Goal: Check status: Check status

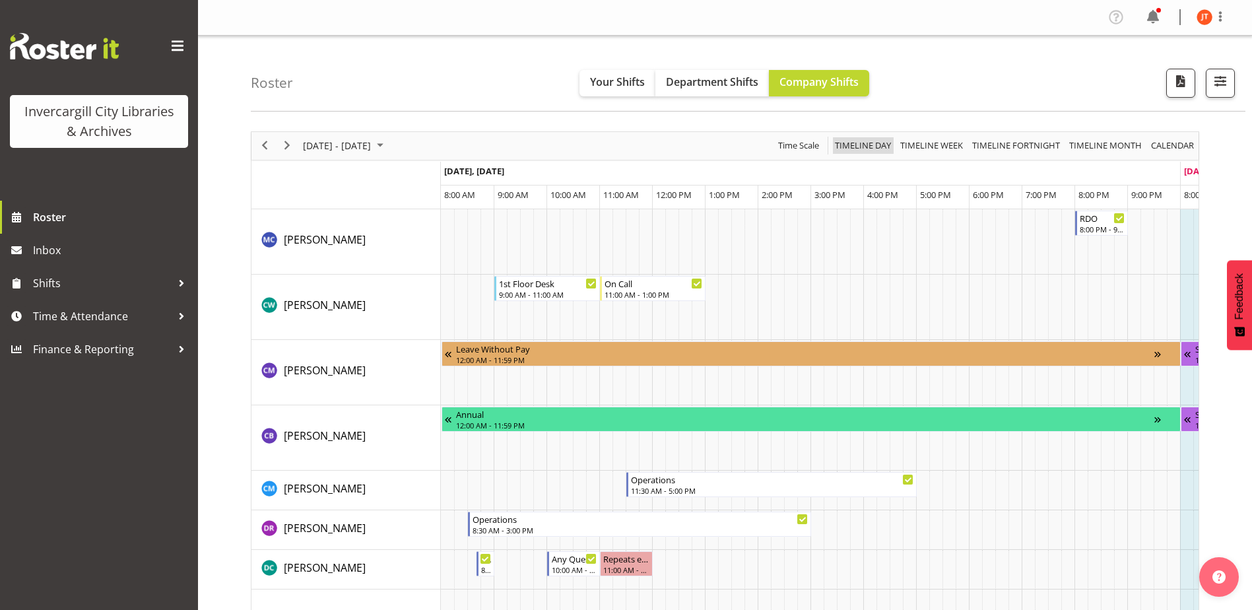
click at [872, 143] on span "Timeline Day" at bounding box center [862, 145] width 59 height 16
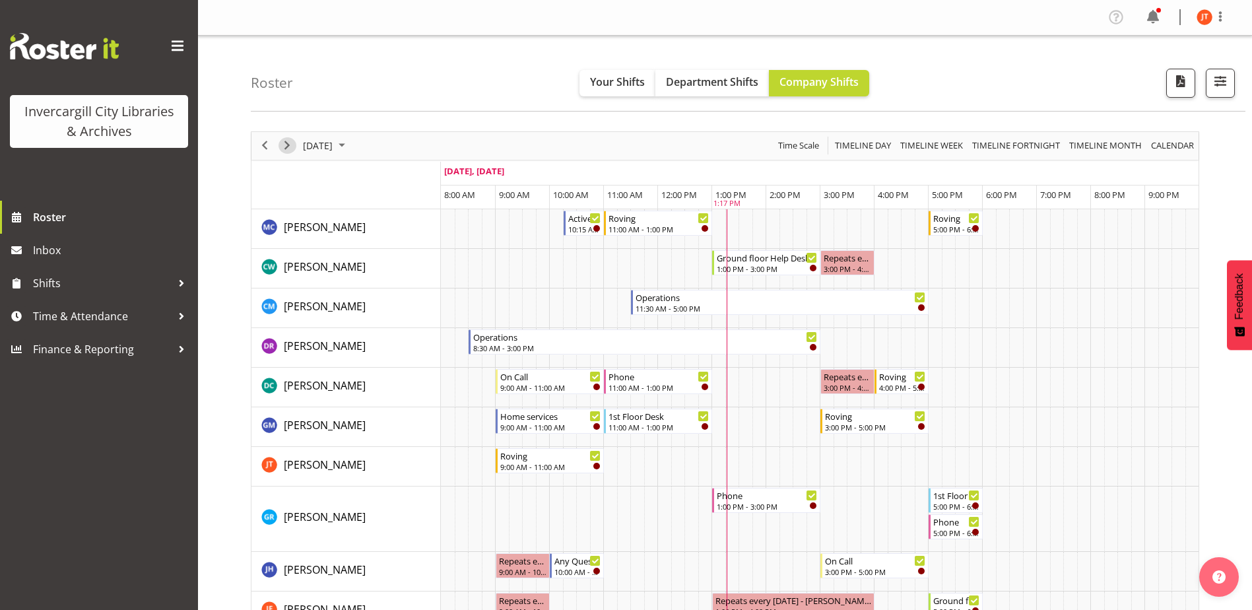
click at [284, 142] on span "Next" at bounding box center [287, 145] width 16 height 16
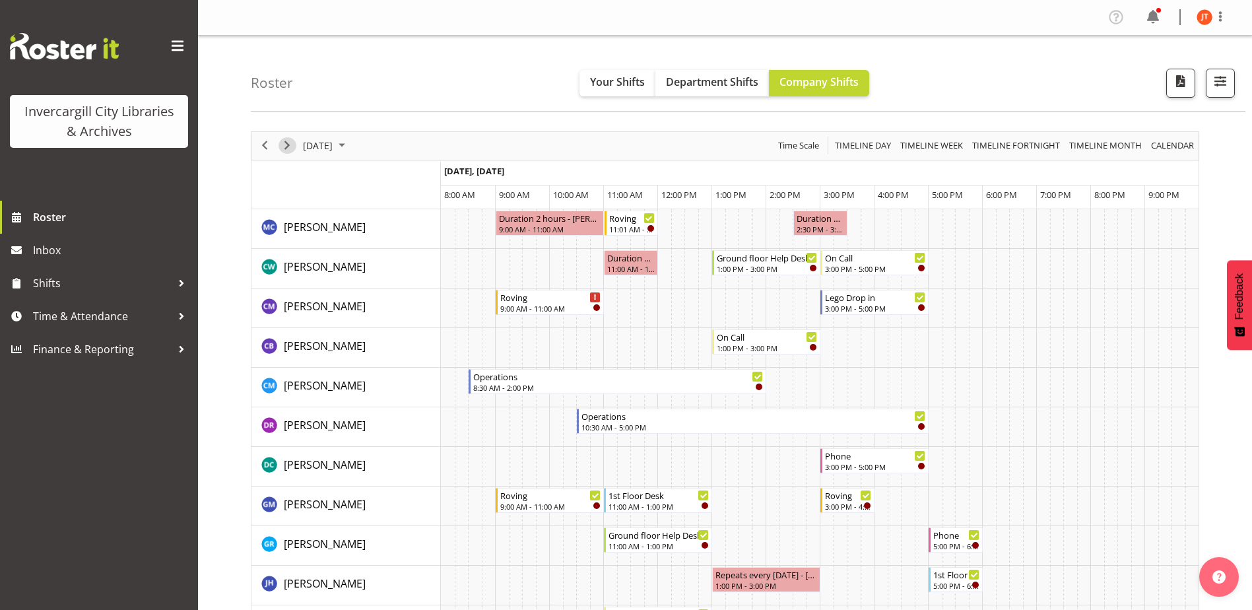
click at [282, 144] on span "Next" at bounding box center [287, 145] width 16 height 16
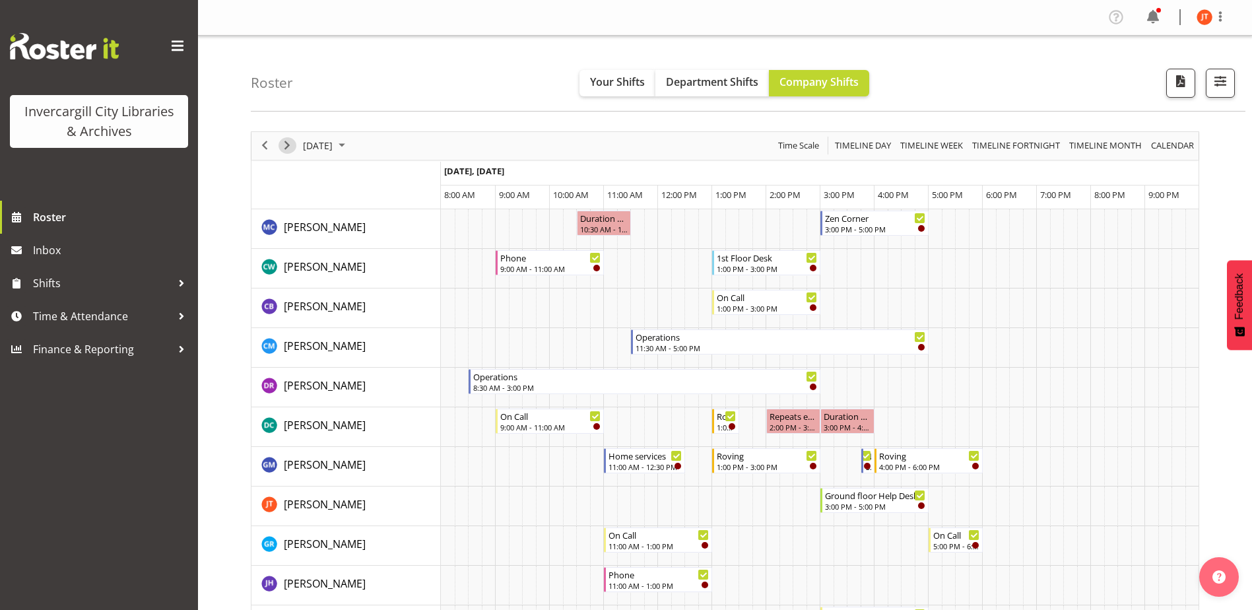
click at [282, 144] on span "Next" at bounding box center [287, 145] width 16 height 16
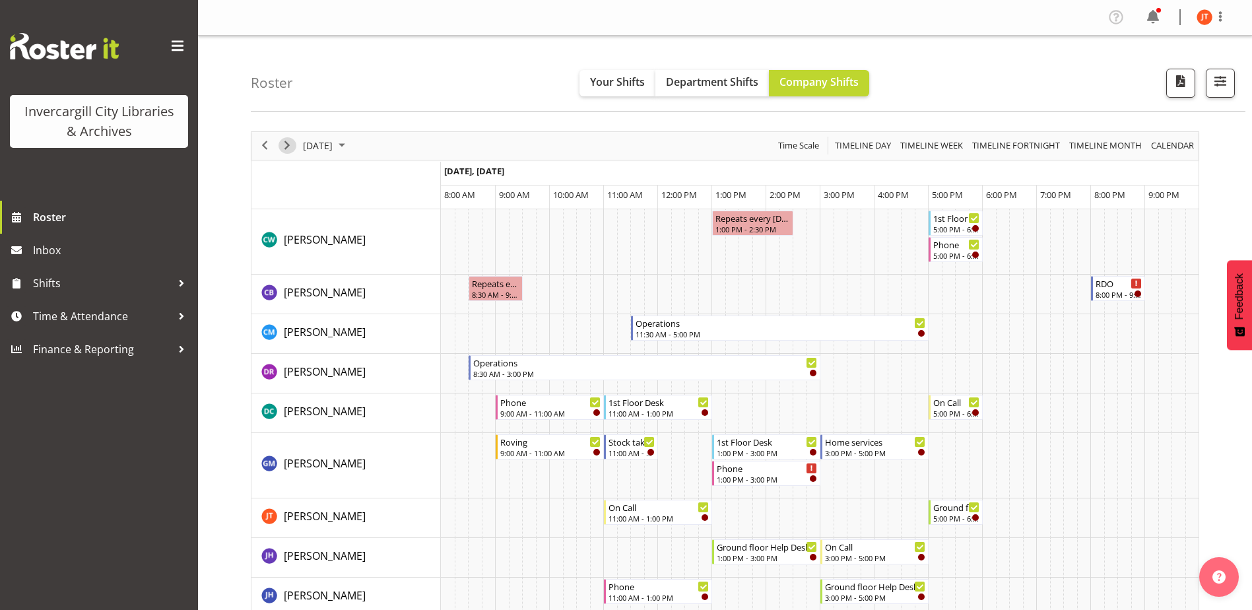
click at [285, 144] on span "Next" at bounding box center [287, 145] width 16 height 16
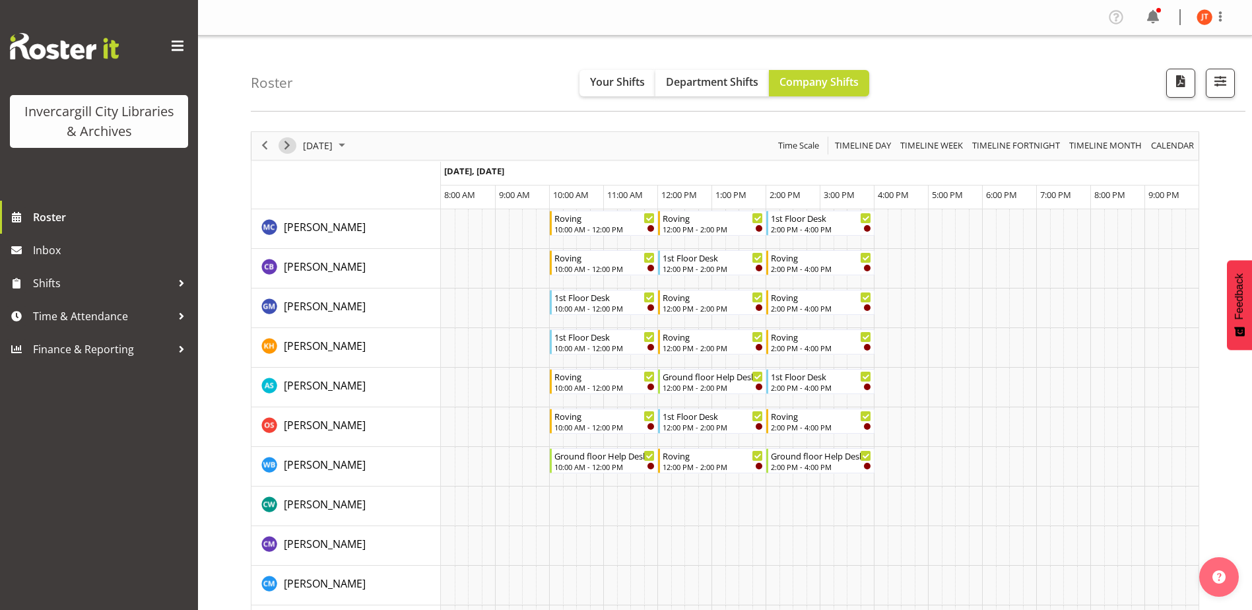
click at [287, 144] on span "Next" at bounding box center [287, 145] width 16 height 16
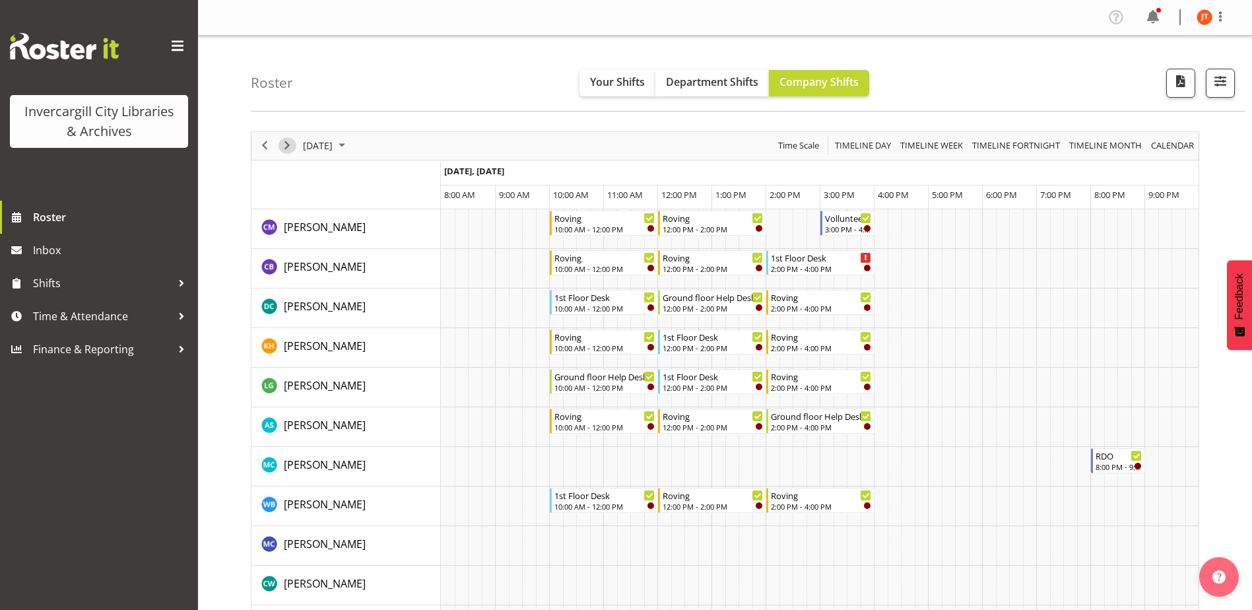
click at [287, 144] on span "Next" at bounding box center [287, 145] width 16 height 16
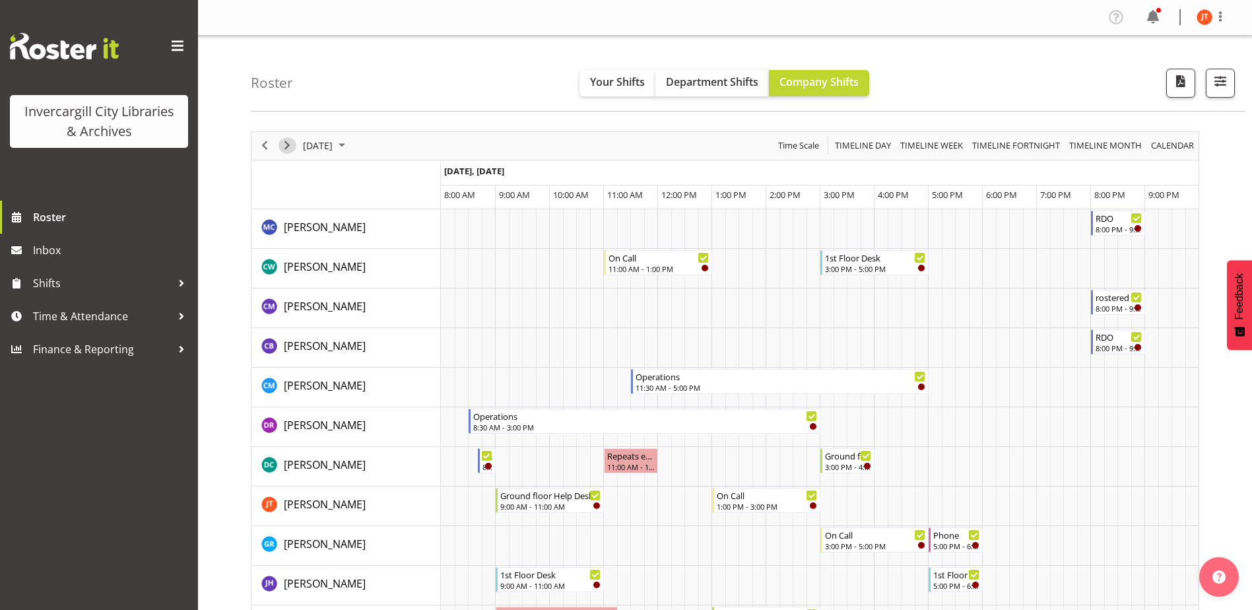
click at [287, 144] on span "Next" at bounding box center [287, 145] width 16 height 16
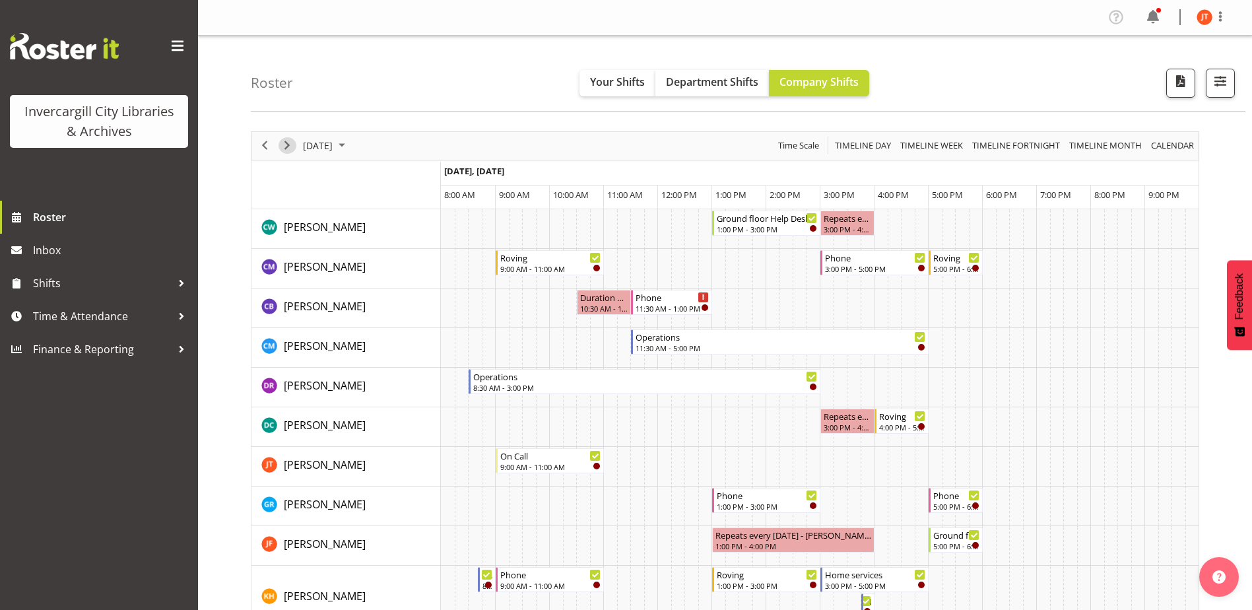
click at [289, 143] on span "Next" at bounding box center [287, 145] width 16 height 16
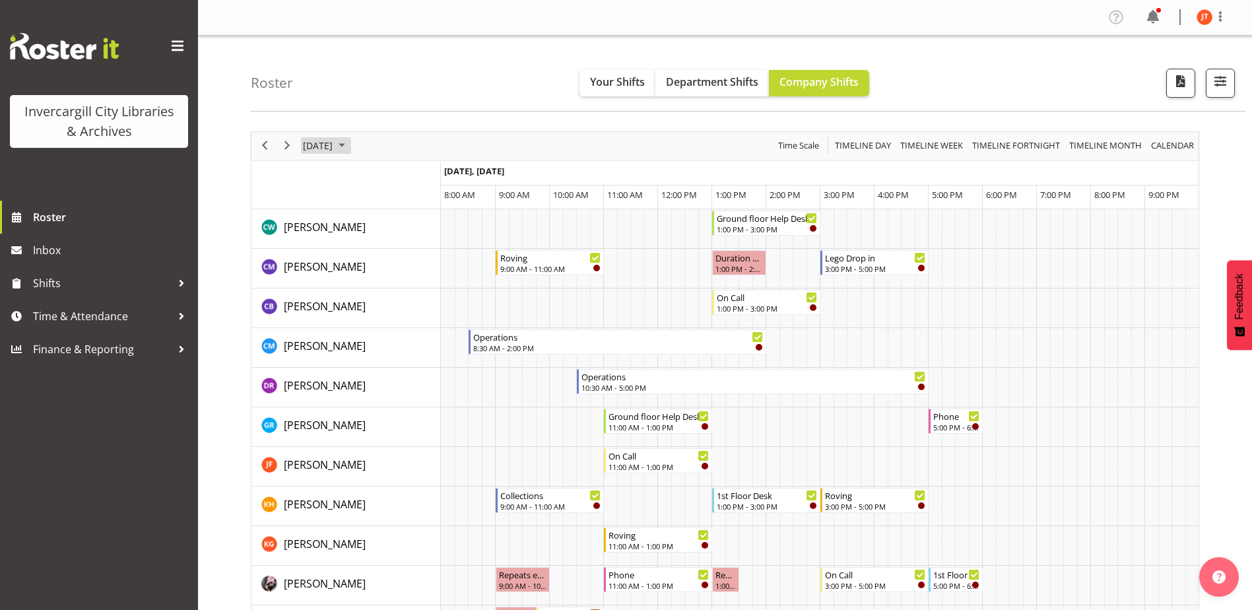
click at [350, 145] on span "October 2025" at bounding box center [342, 145] width 16 height 16
click at [358, 290] on span "21" at bounding box center [359, 292] width 20 height 20
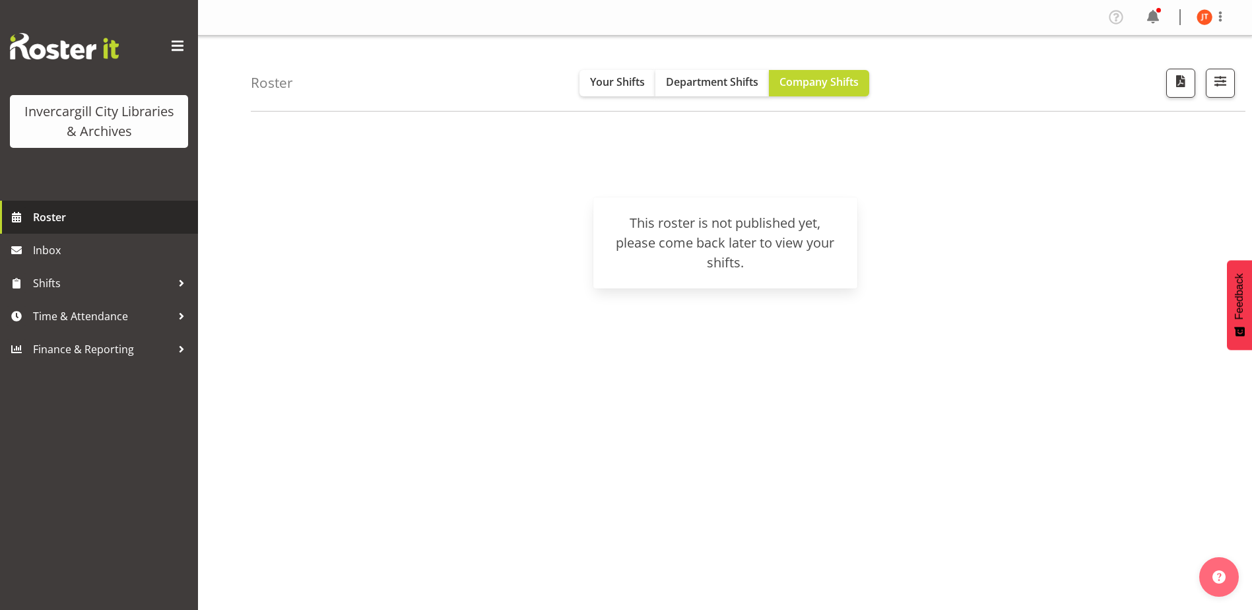
click at [59, 216] on span "Roster" at bounding box center [112, 217] width 158 height 20
